Goal: Task Accomplishment & Management: Manage account settings

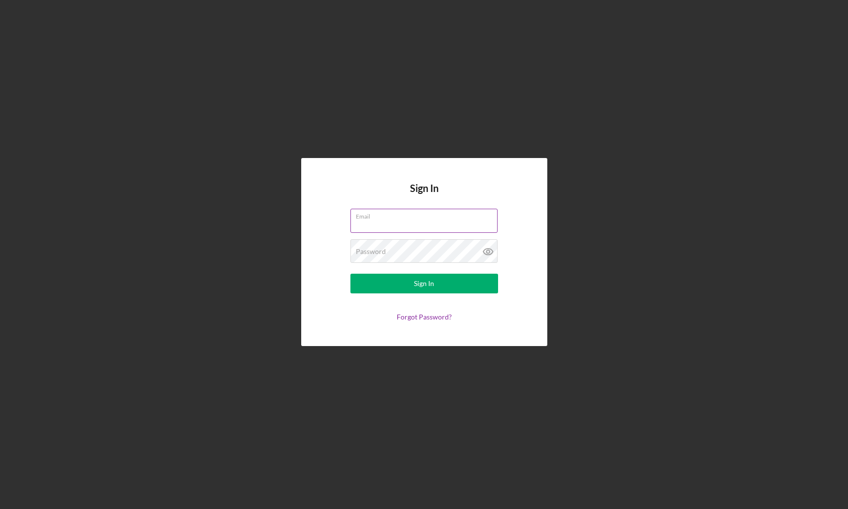
click at [445, 224] on input "Email" at bounding box center [423, 221] width 147 height 24
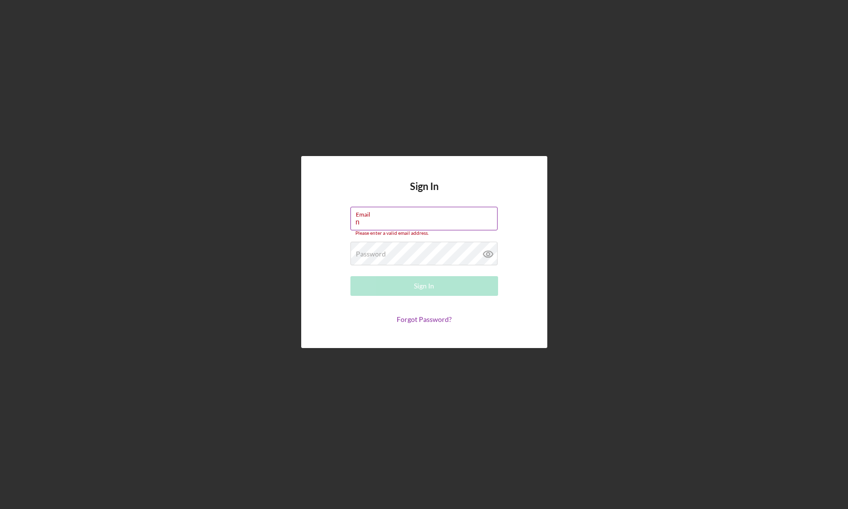
click at [391, 222] on input "n" at bounding box center [423, 219] width 147 height 24
type input "[EMAIL_ADDRESS][DOMAIN_NAME]"
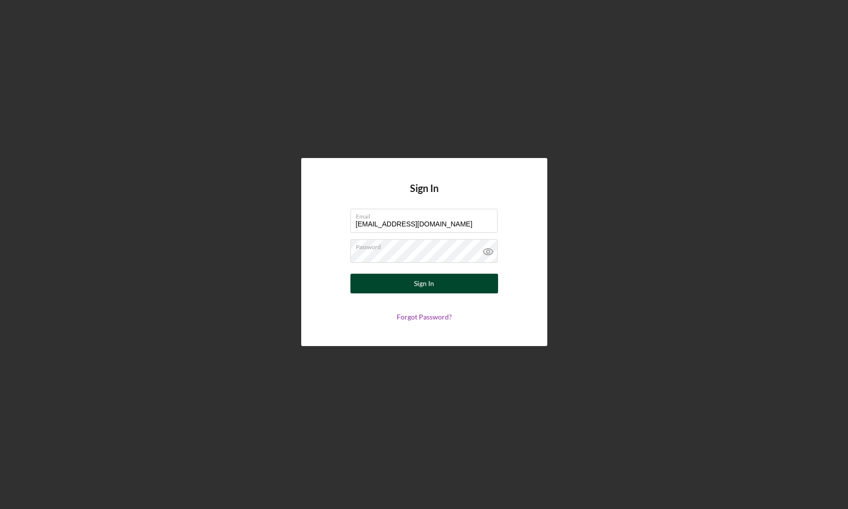
click at [401, 286] on button "Sign In" at bounding box center [424, 284] width 148 height 20
